Goal: Task Accomplishment & Management: Use online tool/utility

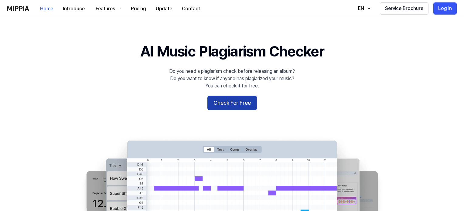
click at [242, 104] on button "Check For Free" at bounding box center [231, 103] width 49 height 15
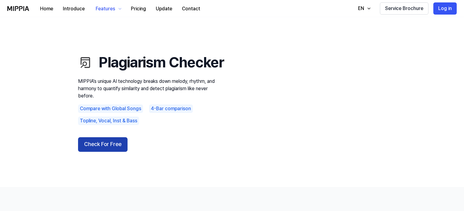
click at [119, 152] on button "Check For Free" at bounding box center [102, 144] width 49 height 15
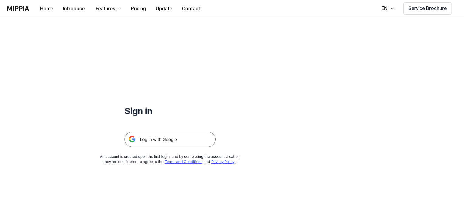
click at [301, 78] on div "Sign in An account is created upon the first login, and by completing the accou…" at bounding box center [170, 91] width 340 height 148
